Goal: Subscribe to service/newsletter

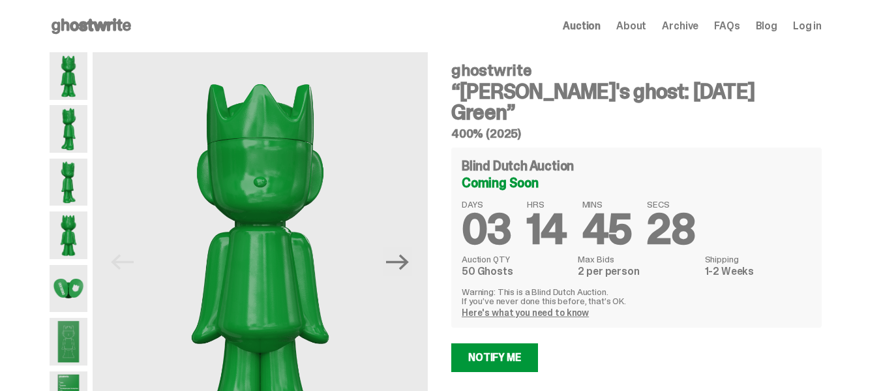
click at [97, 294] on div "Previous Next" at bounding box center [239, 261] width 378 height 419
click at [87, 293] on img at bounding box center [69, 289] width 38 height 48
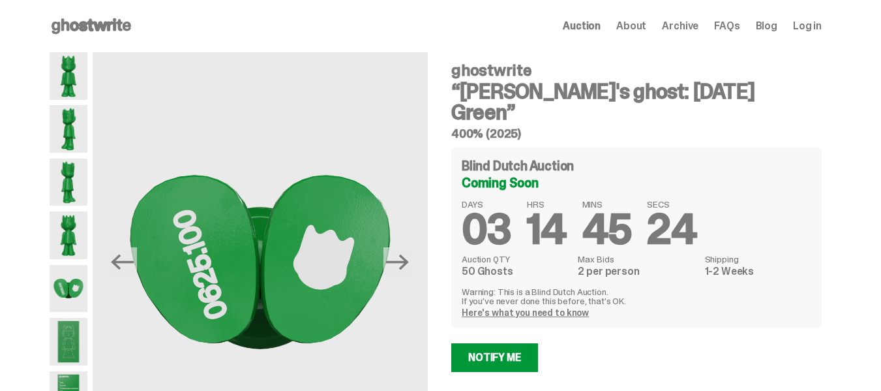
click at [94, 137] on div "Previous Next" at bounding box center [239, 261] width 378 height 419
click at [72, 133] on img at bounding box center [69, 129] width 38 height 48
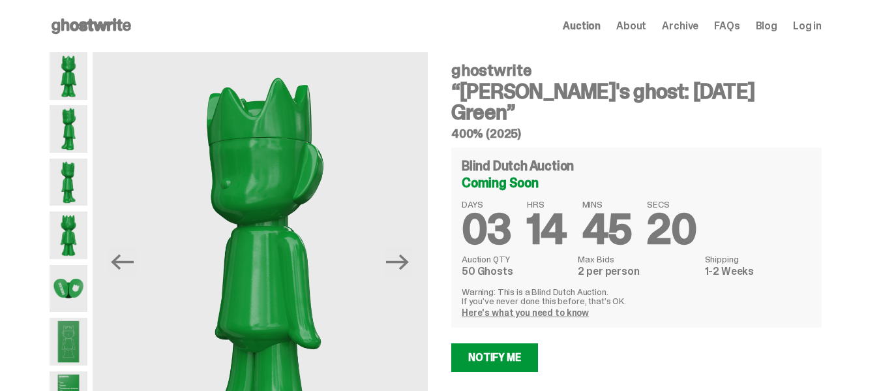
click at [78, 65] on img at bounding box center [69, 76] width 38 height 48
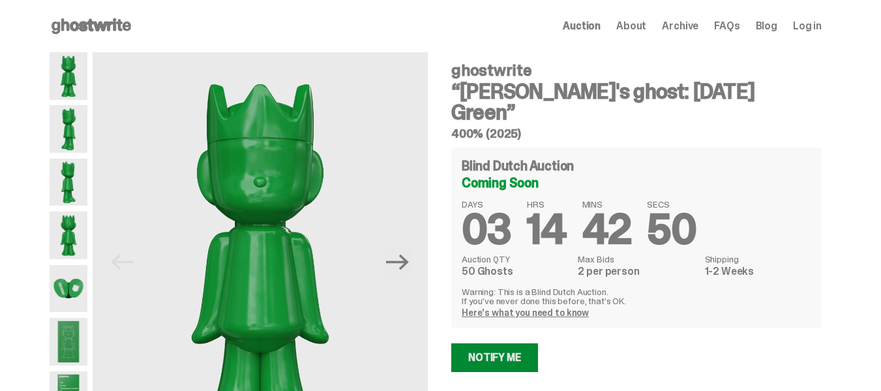
click at [514, 343] on link "Notify Me" at bounding box center [494, 357] width 87 height 29
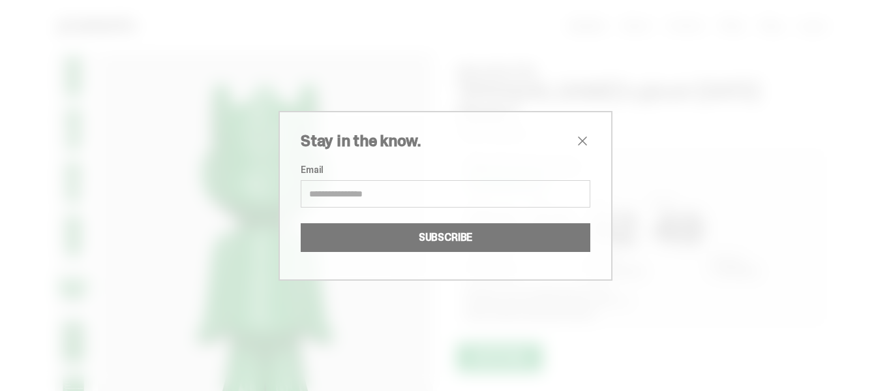
click at [407, 188] on input "Email" at bounding box center [446, 193] width 290 height 27
type input "**********"
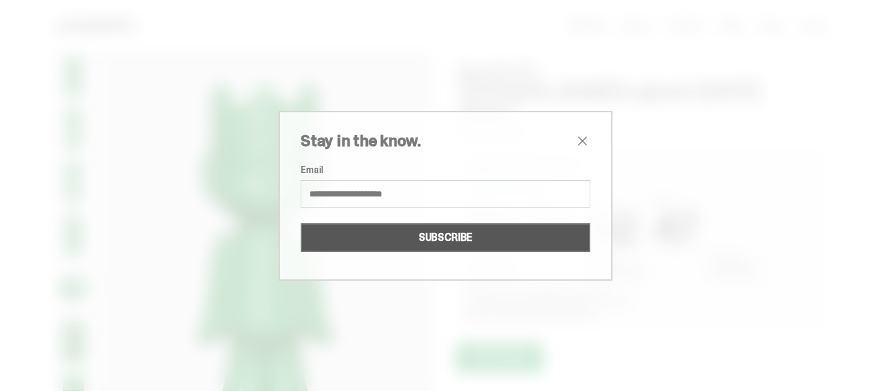
click at [403, 233] on button "SUBSCRIBE" at bounding box center [446, 237] width 290 height 29
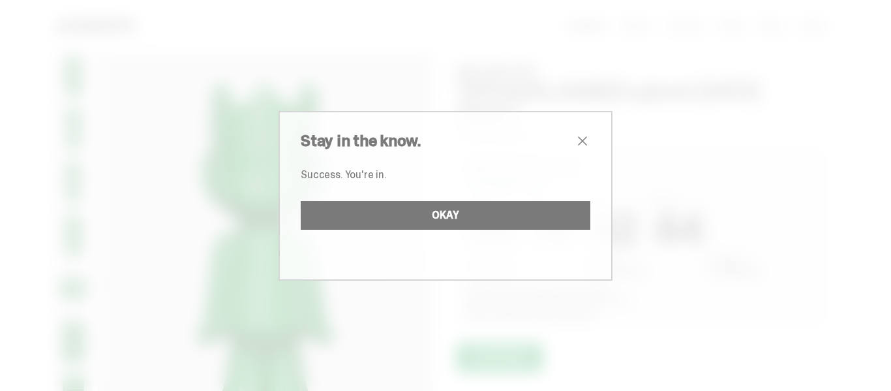
click at [576, 144] on span "close" at bounding box center [582, 141] width 16 height 16
